Goal: Task Accomplishment & Management: Use online tool/utility

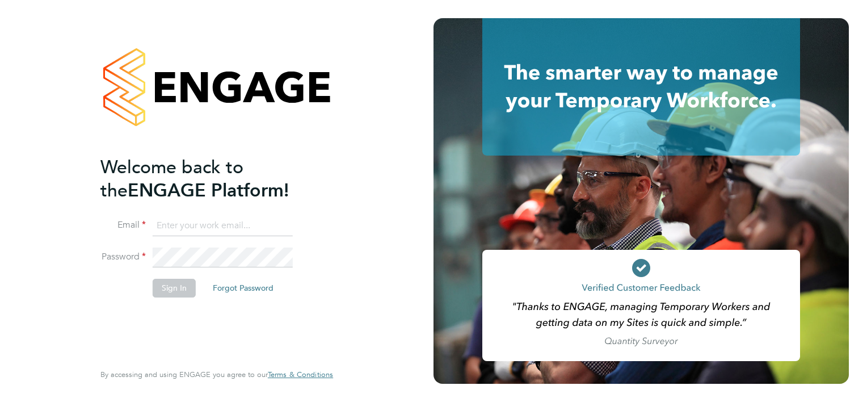
type input "[PERSON_NAME][EMAIL_ADDRESS][PERSON_NAME][DOMAIN_NAME]"
click at [168, 287] on button "Sign In" at bounding box center [174, 288] width 43 height 18
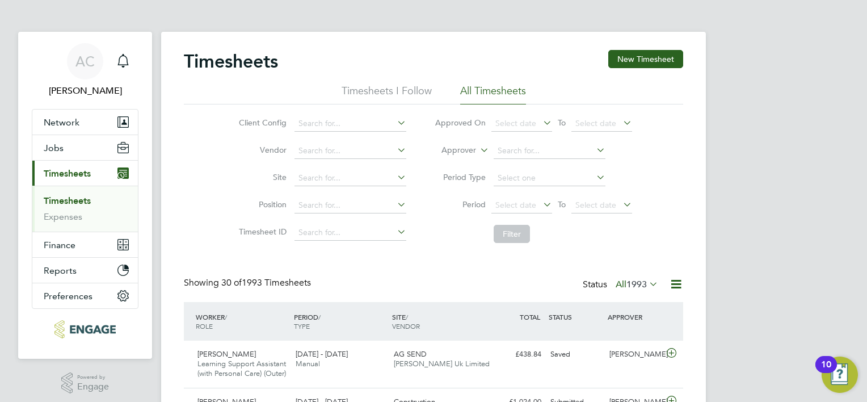
click at [81, 197] on link "Timesheets" at bounding box center [67, 200] width 47 height 11
click at [619, 207] on span "Select date" at bounding box center [602, 205] width 61 height 15
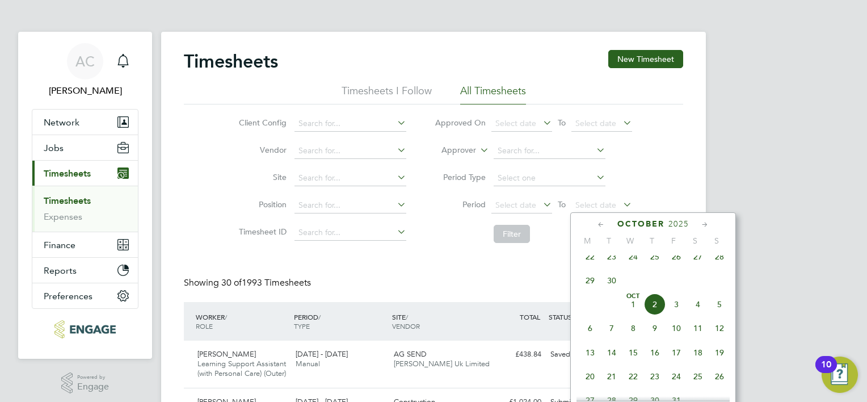
click at [594, 224] on div "October 2025" at bounding box center [653, 223] width 153 height 11
click at [598, 225] on div "October 2025" at bounding box center [653, 223] width 153 height 11
click at [600, 226] on icon at bounding box center [601, 224] width 11 height 12
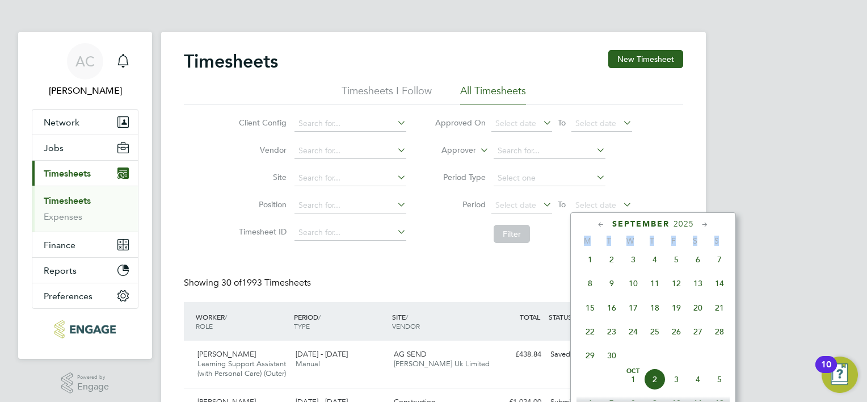
click at [600, 226] on icon at bounding box center [601, 224] width 11 height 12
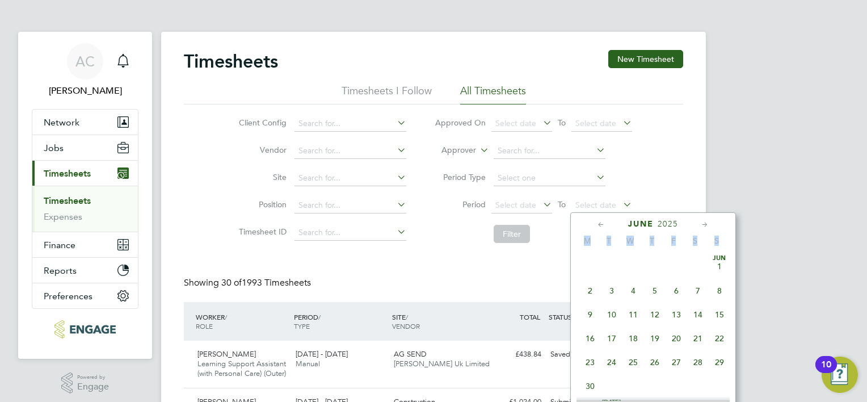
click at [719, 362] on span "29" at bounding box center [720, 362] width 22 height 22
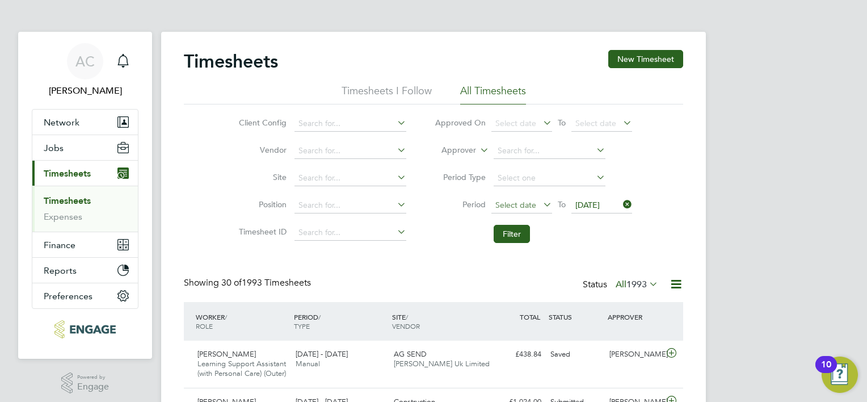
click at [532, 201] on span "Select date" at bounding box center [515, 205] width 41 height 10
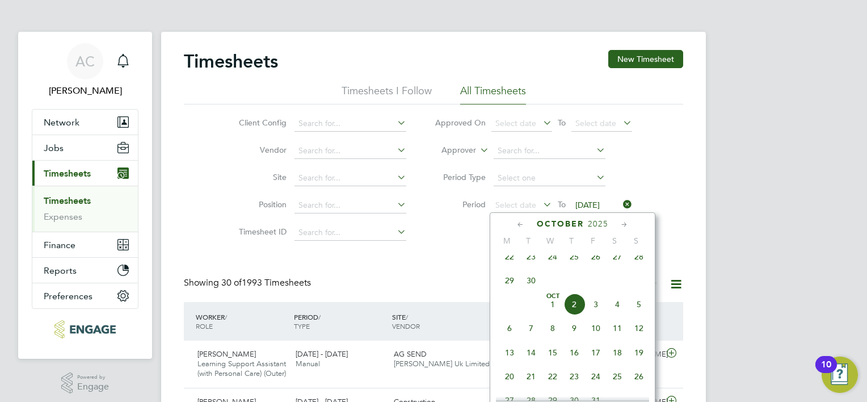
click at [520, 227] on icon at bounding box center [520, 224] width 11 height 12
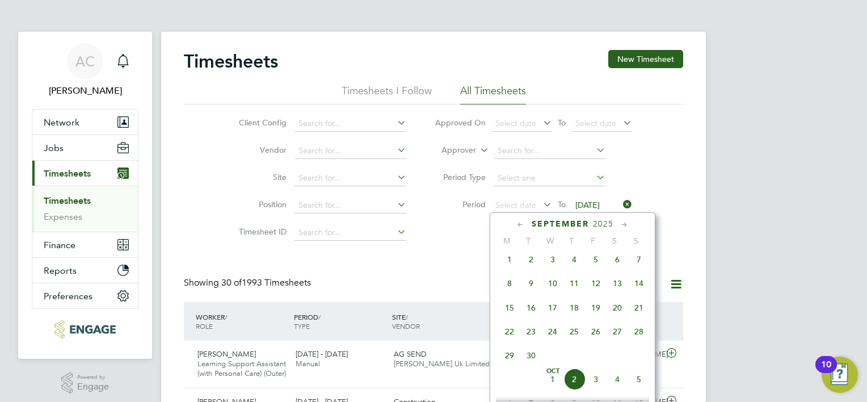
click at [520, 227] on icon at bounding box center [520, 224] width 11 height 12
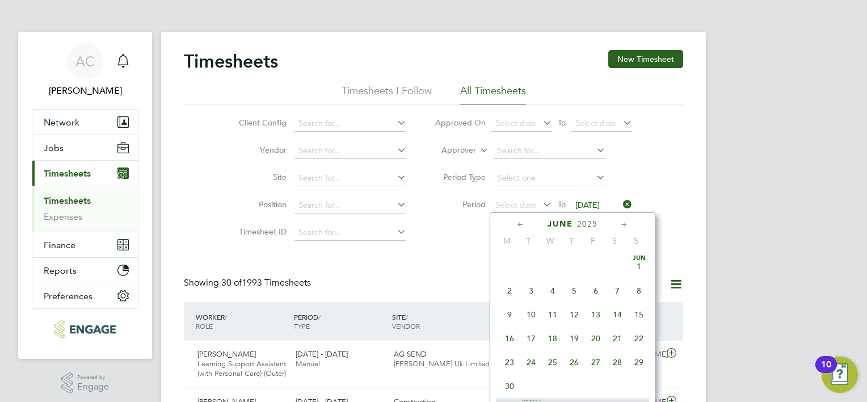
click at [512, 361] on span "23" at bounding box center [510, 362] width 22 height 22
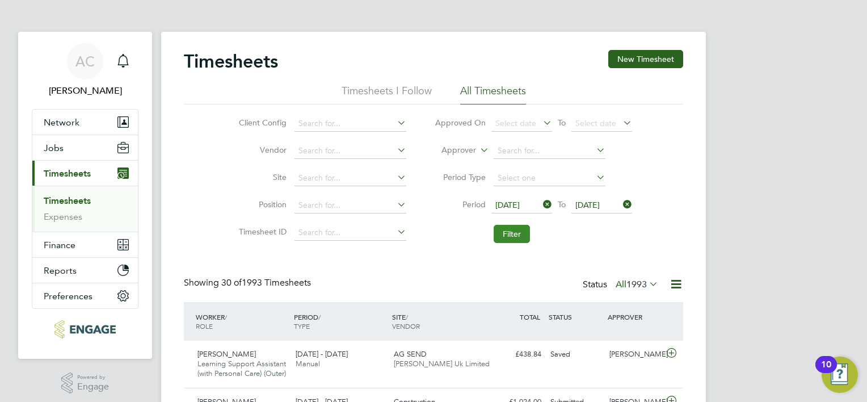
click at [499, 232] on button "Filter" at bounding box center [512, 234] width 36 height 18
click at [343, 234] on input at bounding box center [351, 233] width 112 height 16
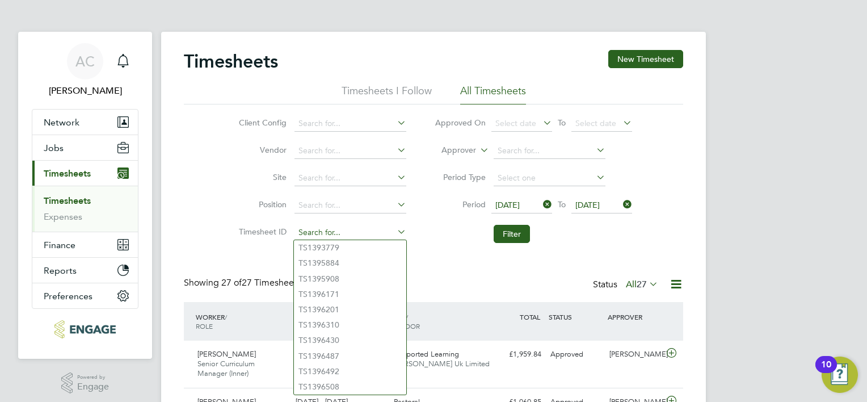
paste input "TS1766428"
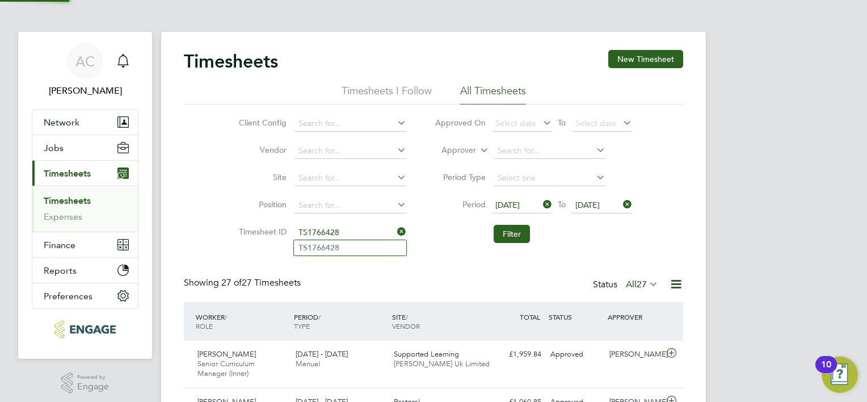
type input "TS1766428"
click at [541, 200] on icon at bounding box center [541, 204] width 0 height 16
click at [621, 202] on icon at bounding box center [621, 204] width 0 height 16
click at [362, 233] on input at bounding box center [351, 233] width 112 height 16
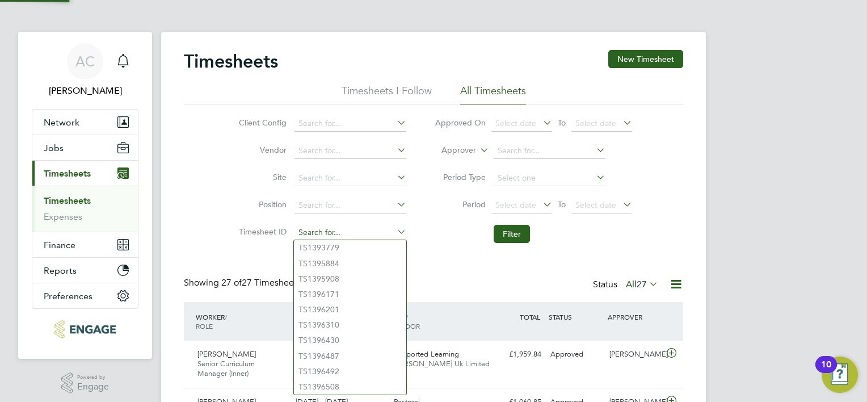
paste input "TS1766428"
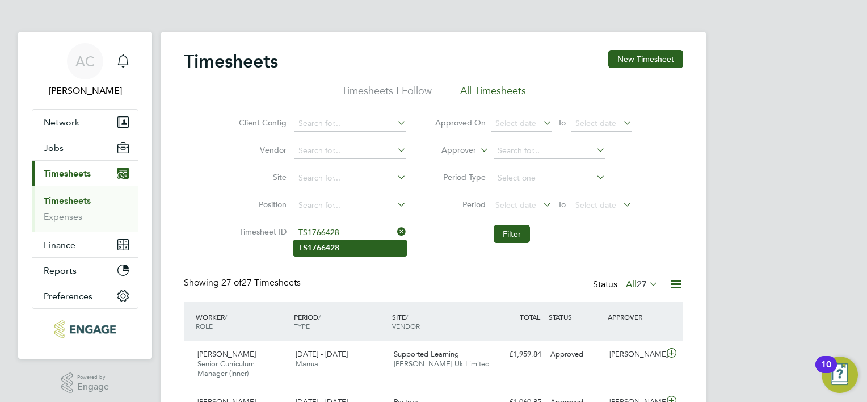
type input "TS1766428"
click at [363, 241] on li "TS1766428" at bounding box center [350, 247] width 112 height 15
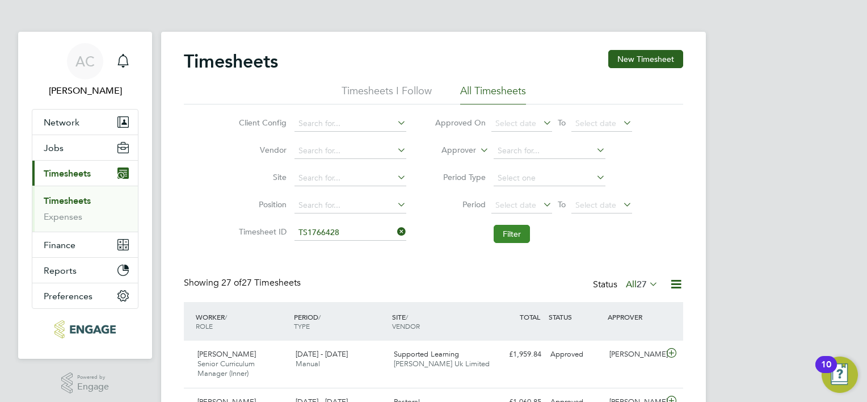
click at [521, 234] on button "Filter" at bounding box center [512, 234] width 36 height 18
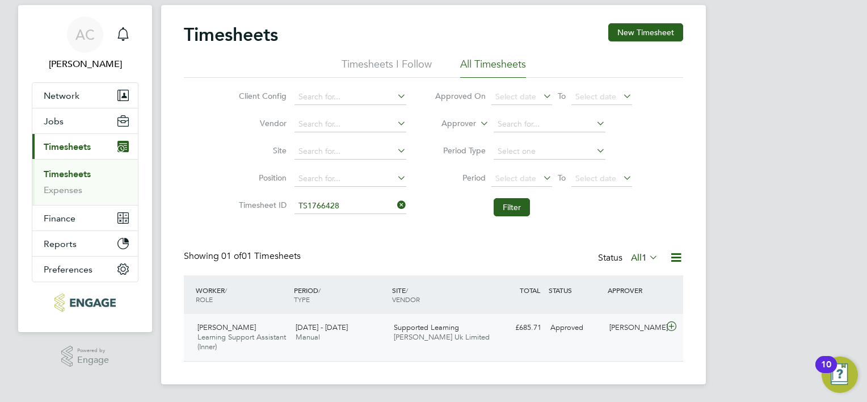
click at [207, 328] on span "Nazmin Khan" at bounding box center [227, 327] width 58 height 10
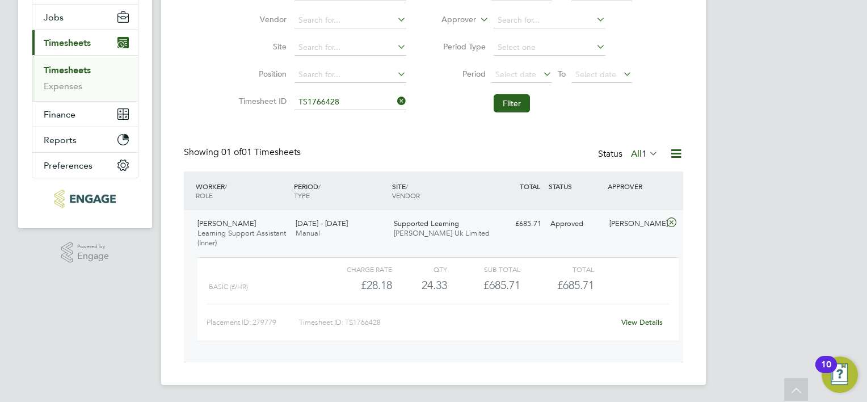
click at [649, 318] on link "View Details" at bounding box center [641, 322] width 41 height 10
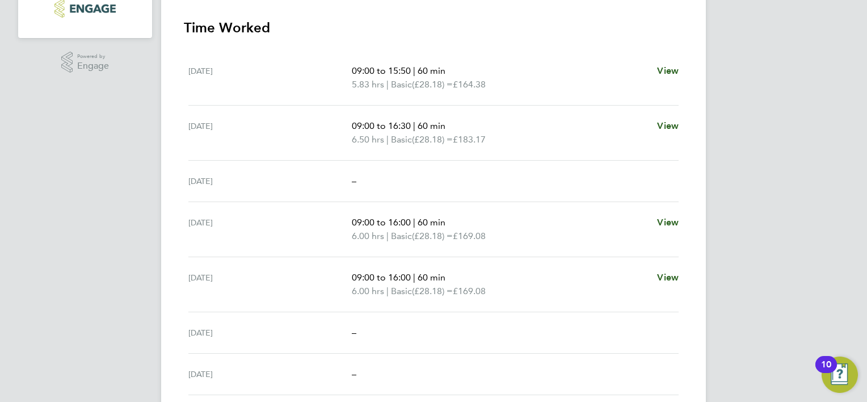
scroll to position [341, 0]
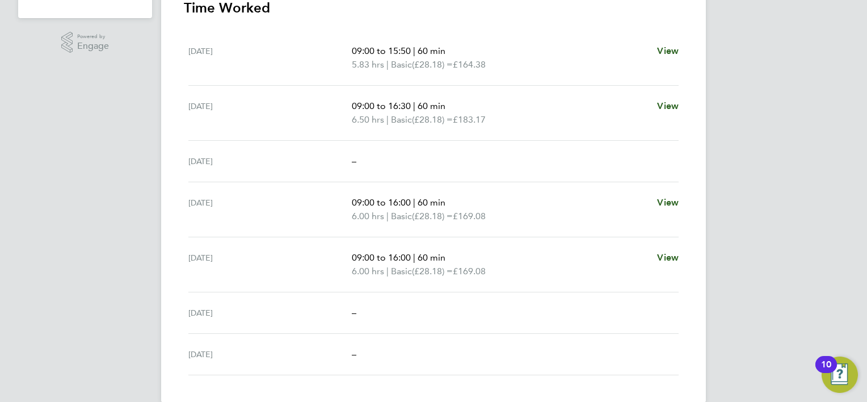
drag, startPoint x: 186, startPoint y: 253, endPoint x: 223, endPoint y: 258, distance: 37.2
click at [223, 258] on ul "Mon 23 Jun 09:00 to 15:50 | 60 min 5.83 hrs | Basic (£28.18) = £164.38 View Tue…" at bounding box center [433, 203] width 499 height 344
copy div "Fri 27 Jun"
